Goal: Entertainment & Leisure: Consume media (video, audio)

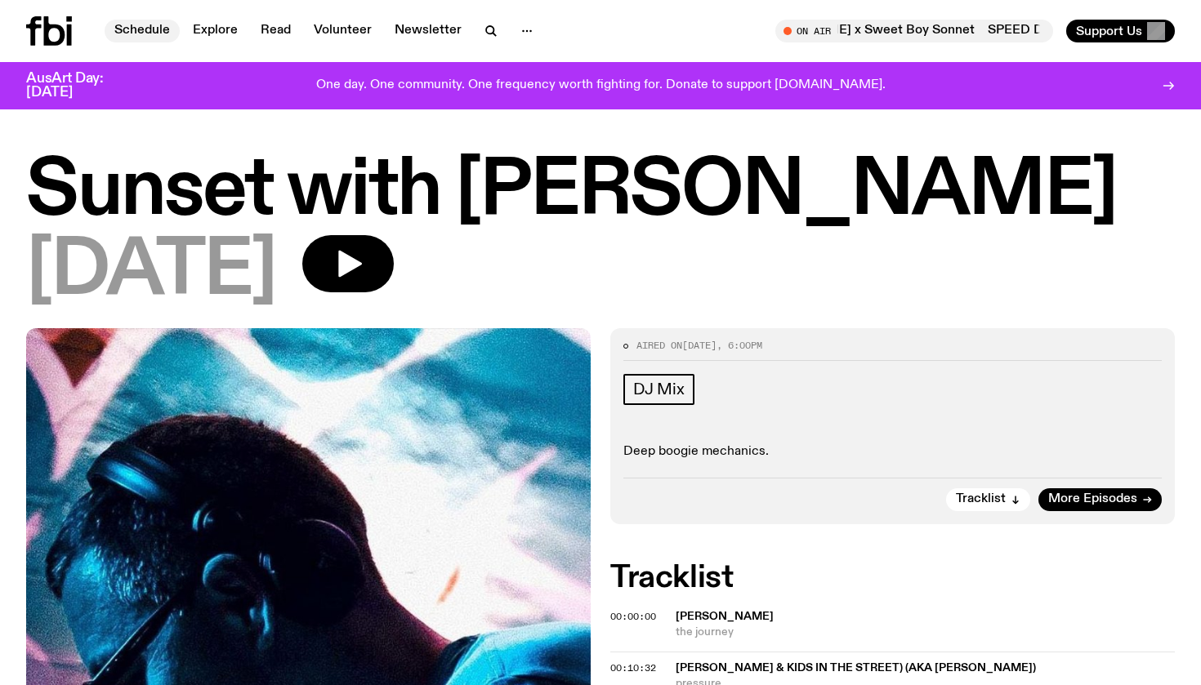
click at [152, 30] on link "Schedule" at bounding box center [142, 31] width 75 height 23
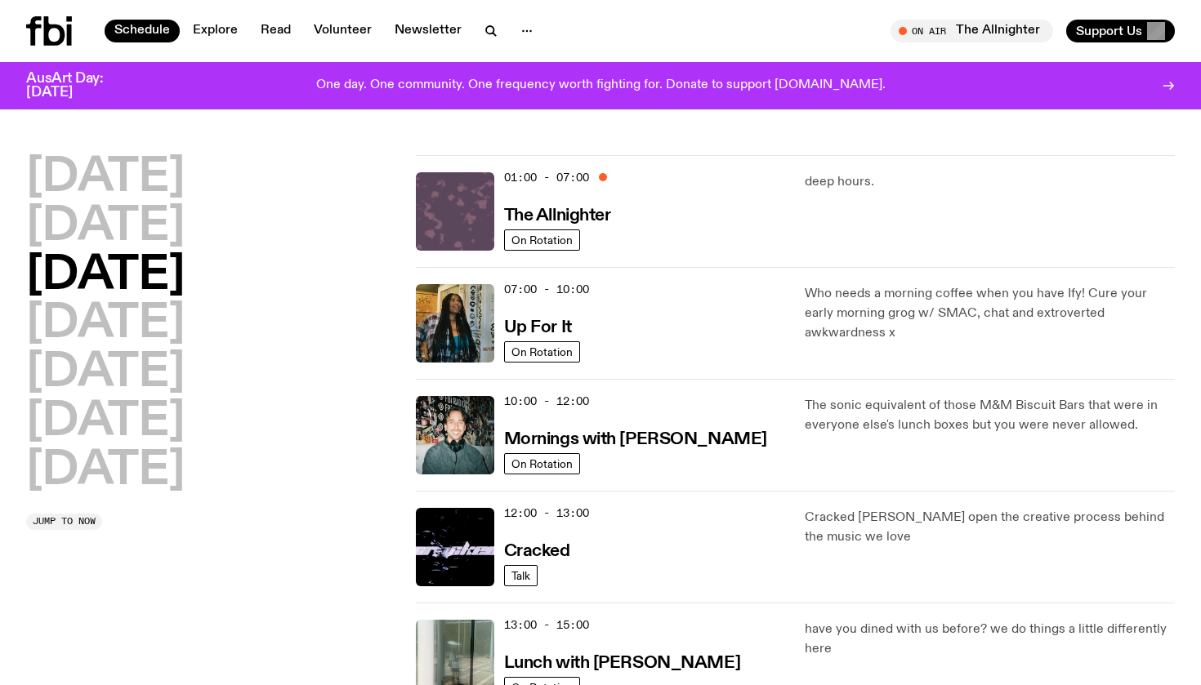
click at [455, 211] on img at bounding box center [455, 211] width 78 height 78
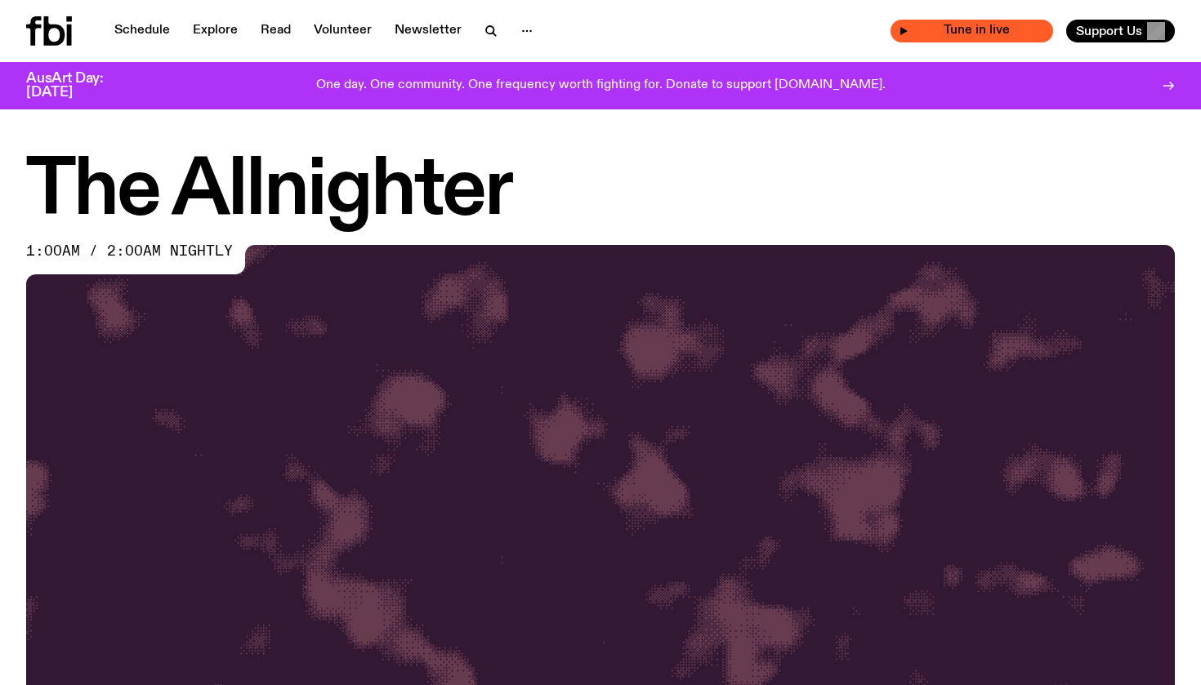
click at [920, 36] on span "Tune in live" at bounding box center [976, 31] width 136 height 12
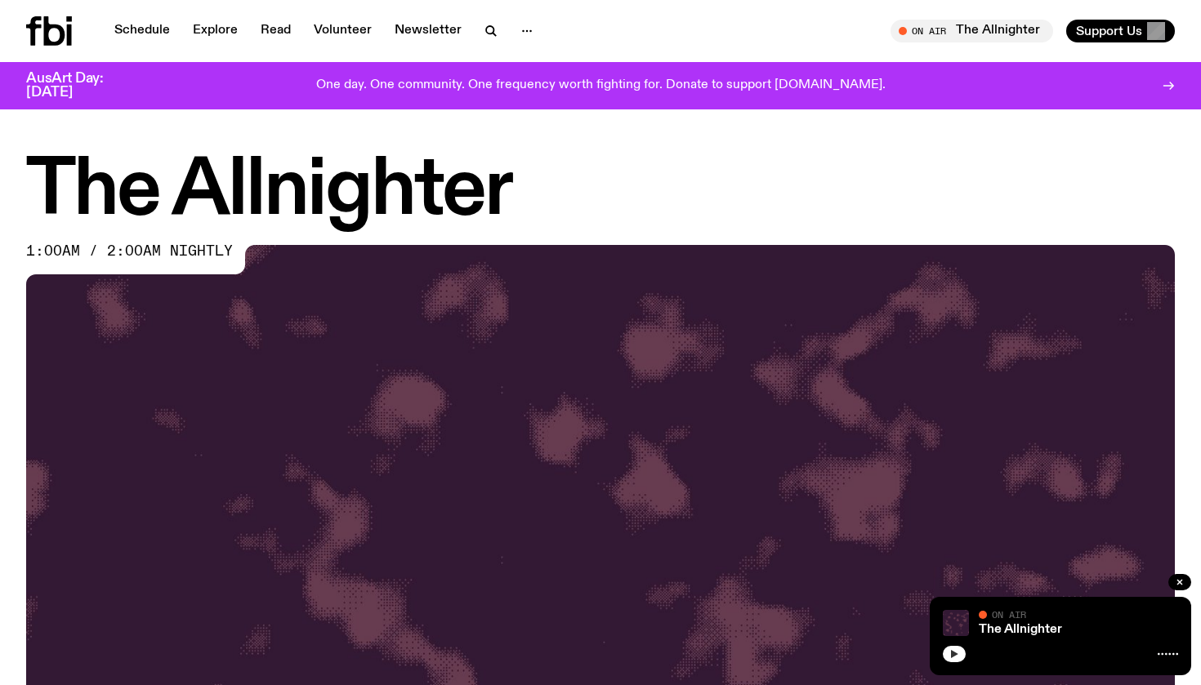
click at [950, 654] on icon "button" at bounding box center [954, 654] width 10 height 10
